Goal: Information Seeking & Learning: Learn about a topic

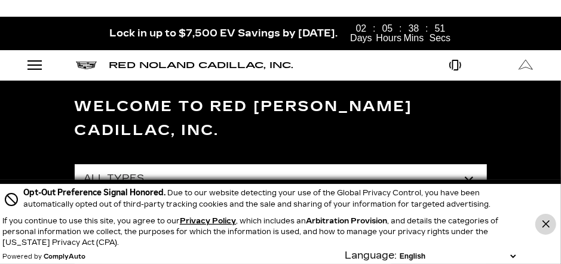
click at [547, 221] on icon "Close Button" at bounding box center [546, 224] width 7 height 7
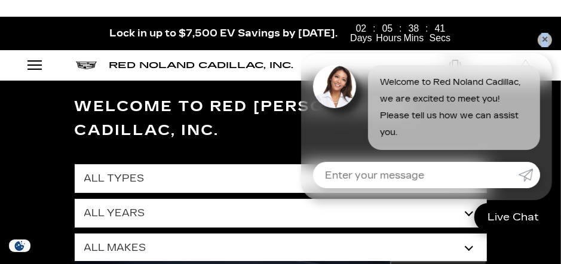
click at [545, 39] on link "✕" at bounding box center [545, 40] width 14 height 14
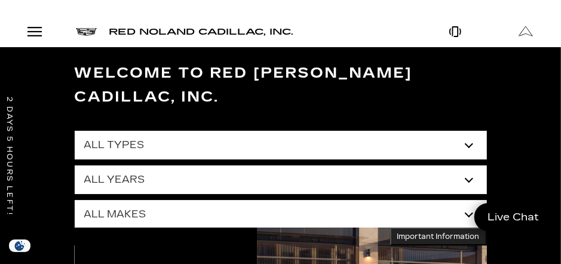
click at [469, 166] on select "All Years 2026 2025 2024 2023 2022 2021 2020 2019 2018 2015 2014 2008" at bounding box center [281, 180] width 413 height 29
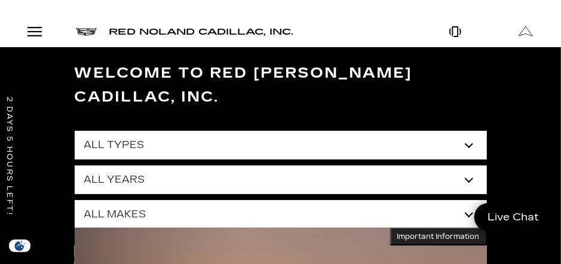
select select "2008"
click at [75, 166] on select "All Years 2026 2025 2024 2023 2022 2021 2020 2019 2018 2015 2014 2008" at bounding box center [281, 180] width 413 height 29
click at [149, 131] on select "All Types Used" at bounding box center [281, 145] width 413 height 29
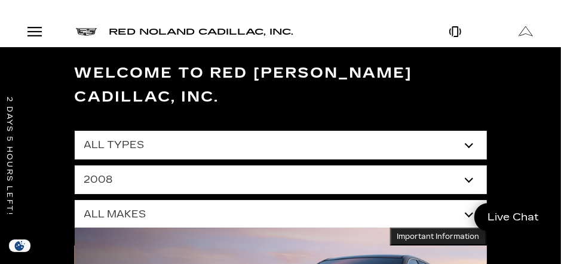
select select "Used"
click at [75, 131] on select "All Types Used" at bounding box center [281, 145] width 413 height 29
click at [196, 200] on select "All Makes Land Rover" at bounding box center [281, 214] width 413 height 29
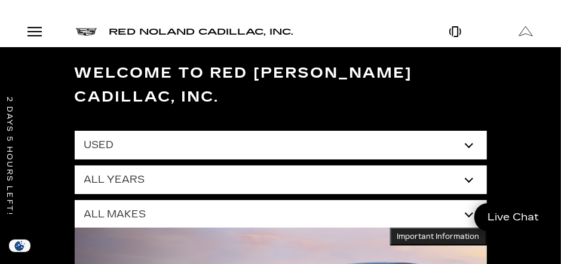
click at [75, 200] on select "All Makes Land Rover" at bounding box center [281, 214] width 413 height 29
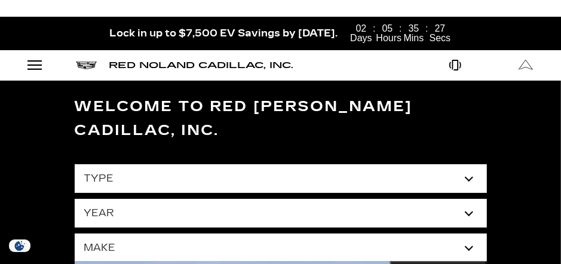
click at [267, 169] on select "type" at bounding box center [281, 178] width 413 height 29
click at [268, 164] on select "type" at bounding box center [281, 178] width 413 height 29
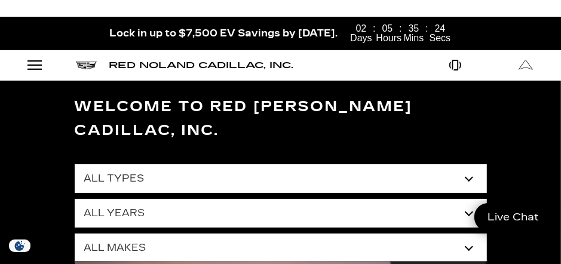
click at [470, 164] on select "All Types New Used Certified Used Demo" at bounding box center [281, 178] width 413 height 29
select select "Used"
click at [75, 164] on select "All Types New Used Certified Used Demo" at bounding box center [281, 178] width 413 height 29
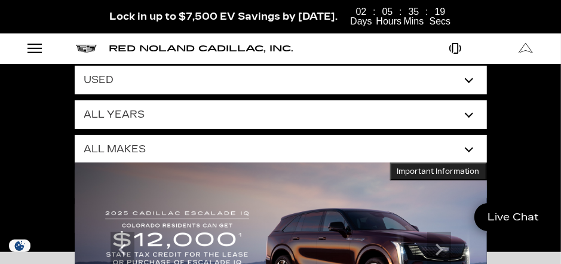
scroll to position [103, 0]
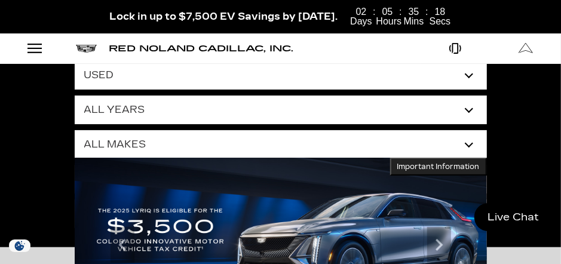
click at [472, 130] on select "All Makes Audi BMW Buick Cadillac Chevrolet Ford Honda Jeep Land Rover Lexus Me…" at bounding box center [281, 144] width 413 height 29
select select "Cadillac"
click at [75, 130] on select "All Makes Audi BMW Buick Cadillac Chevrolet Ford Honda Jeep Land Rover Lexus Me…" at bounding box center [281, 144] width 413 height 29
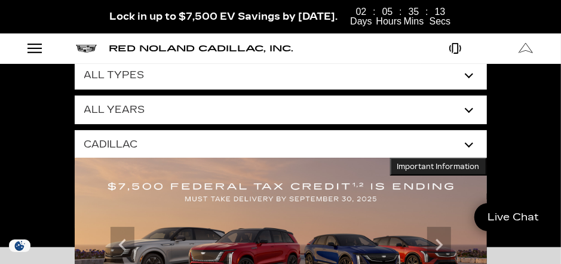
click at [466, 96] on select "All Years 2024 2023 2022 2021 2018 2014" at bounding box center [281, 110] width 413 height 29
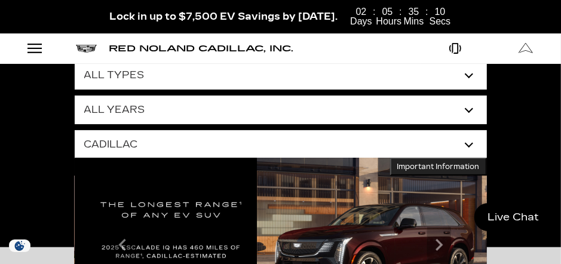
select select "2014"
click at [75, 96] on select "All Years 2024 2023 2022 2021 2018 2014" at bounding box center [281, 110] width 413 height 29
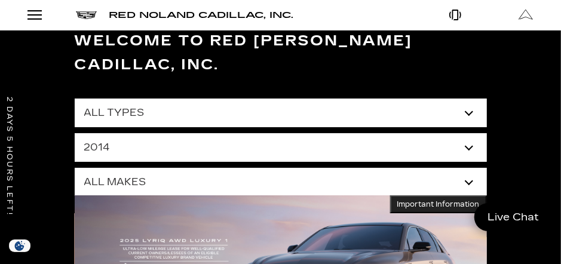
scroll to position [0, 0]
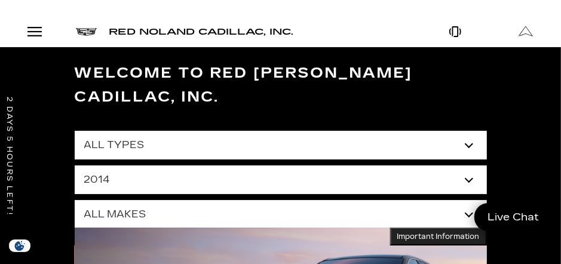
click at [528, 185] on div "Welcome to Red [PERSON_NAME] Cadillac, Inc. All Types Used All Years 2024 2023 …" at bounding box center [280, 182] width 561 height 270
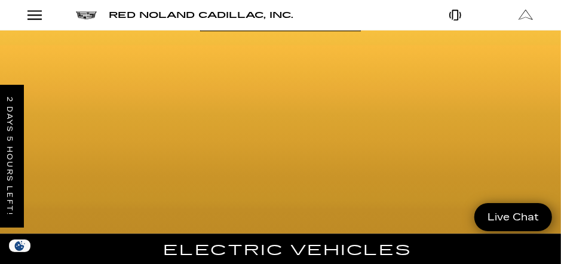
scroll to position [801, 0]
